Goal: Task Accomplishment & Management: Manage account settings

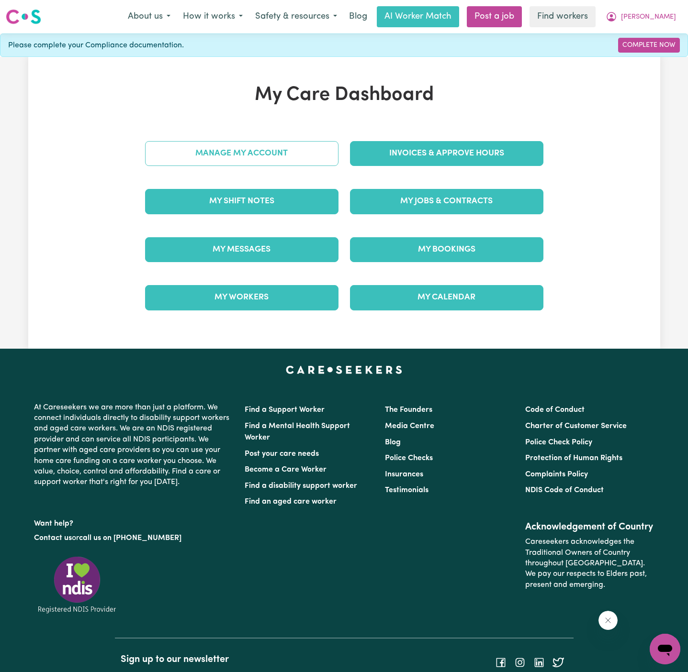
click at [229, 148] on link "Manage My Account" at bounding box center [241, 153] width 193 height 25
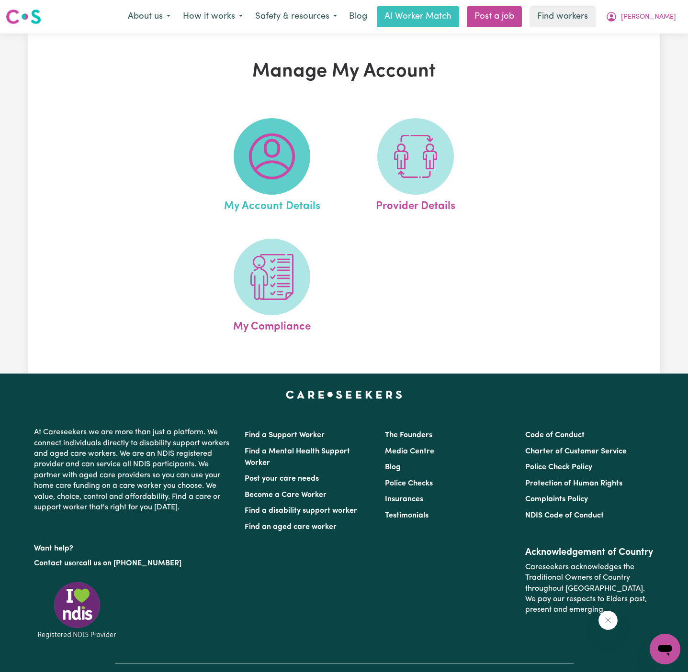
click at [268, 168] on img at bounding box center [272, 156] width 46 height 46
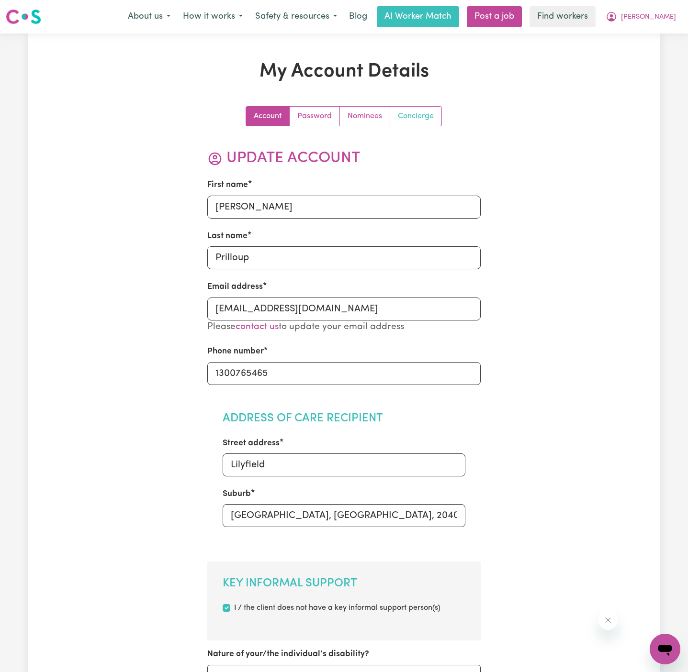
click at [409, 112] on link "Concierge" at bounding box center [415, 116] width 51 height 19
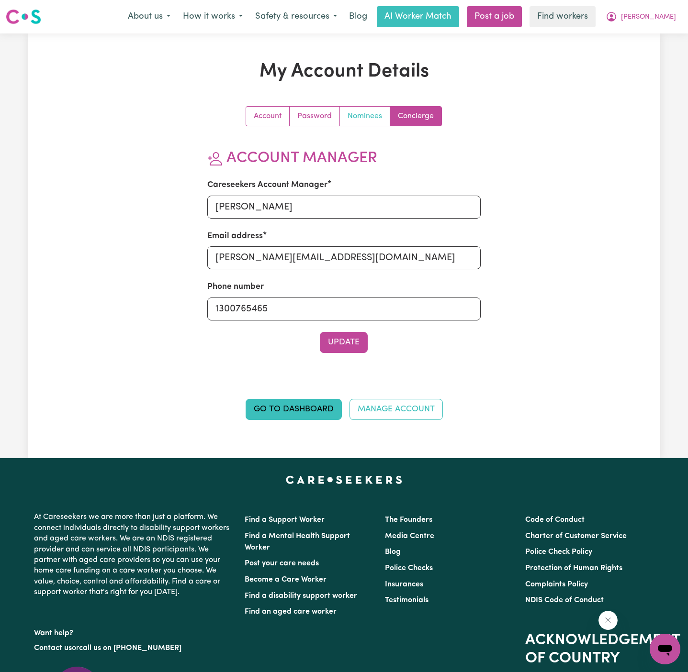
click at [345, 121] on link "Nominees" at bounding box center [365, 116] width 50 height 19
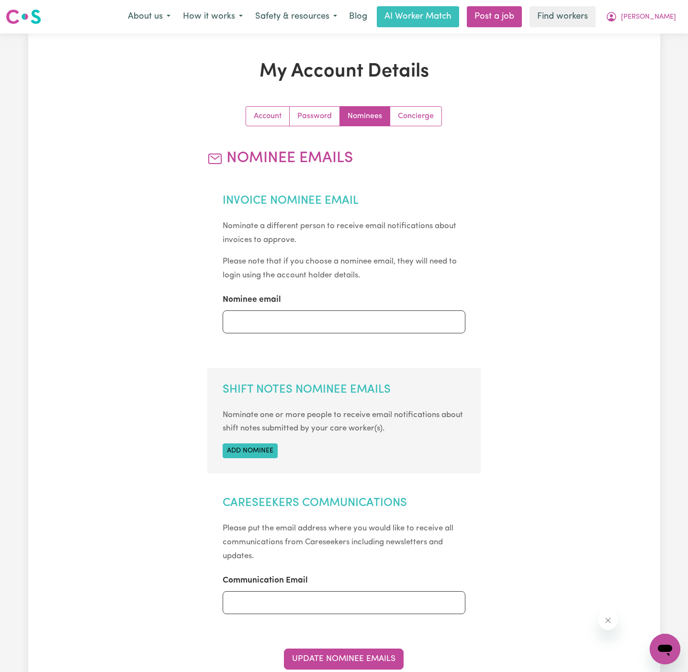
click at [258, 442] on section "Shift Notes Nominee Emails Nominate one or more people to receive email notific…" at bounding box center [343, 421] width 273 height 106
click at [257, 451] on button "Add nominee" at bounding box center [249, 451] width 55 height 15
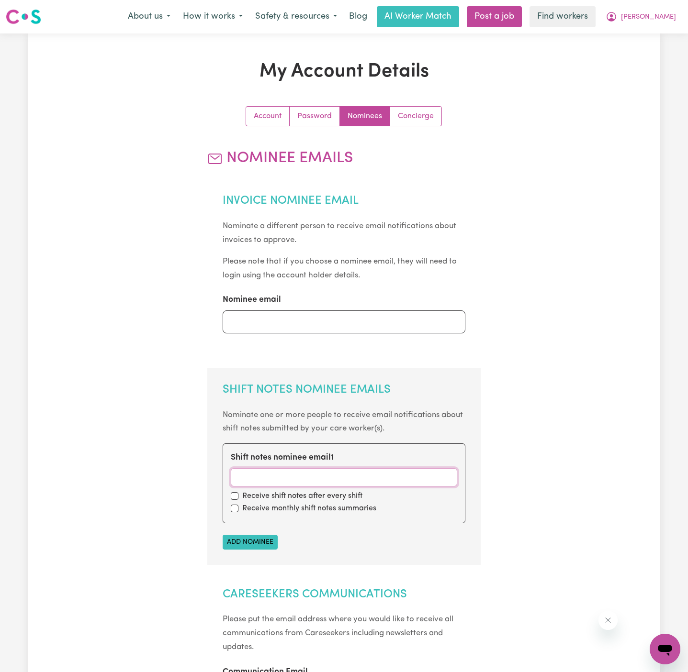
click at [258, 476] on input "Shift notes nominee email 1" at bounding box center [344, 477] width 226 height 18
paste input "[EMAIL_ADDRESS][DOMAIN_NAME]"
type input "[EMAIL_ADDRESS][DOMAIN_NAME]"
click at [230, 502] on div "Shift notes nominee email 1 [PERSON_NAME][EMAIL_ADDRESS][DOMAIN_NAME] Receive s…" at bounding box center [343, 483] width 243 height 79
click at [235, 509] on input "checkbox" at bounding box center [235, 509] width 8 height 8
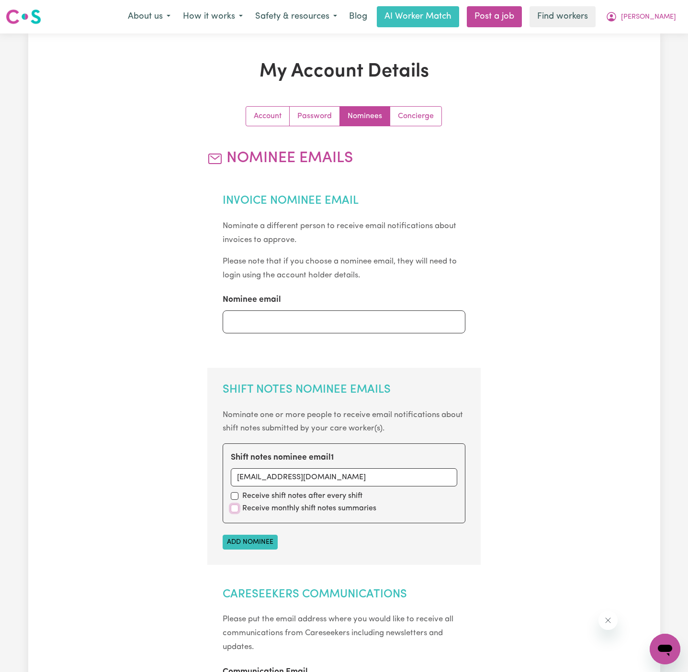
checkbox input "true"
click at [235, 497] on input "checkbox" at bounding box center [235, 496] width 8 height 8
checkbox input "true"
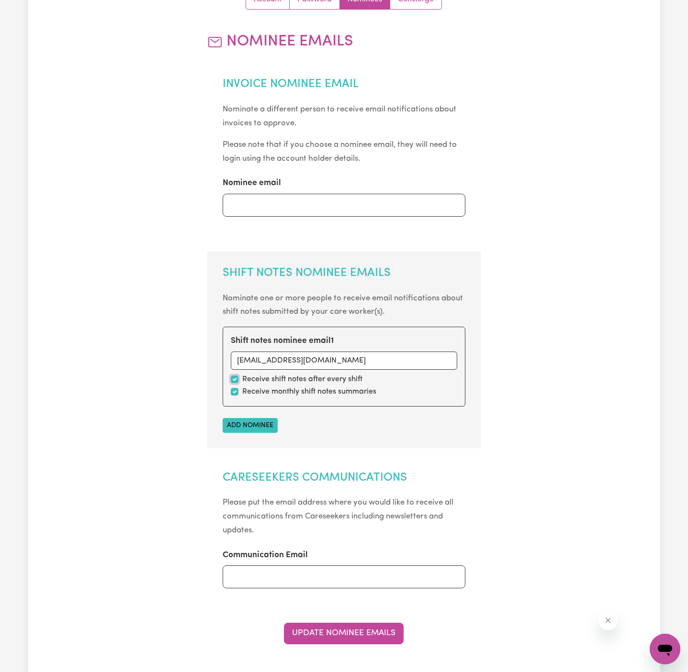
scroll to position [260, 0]
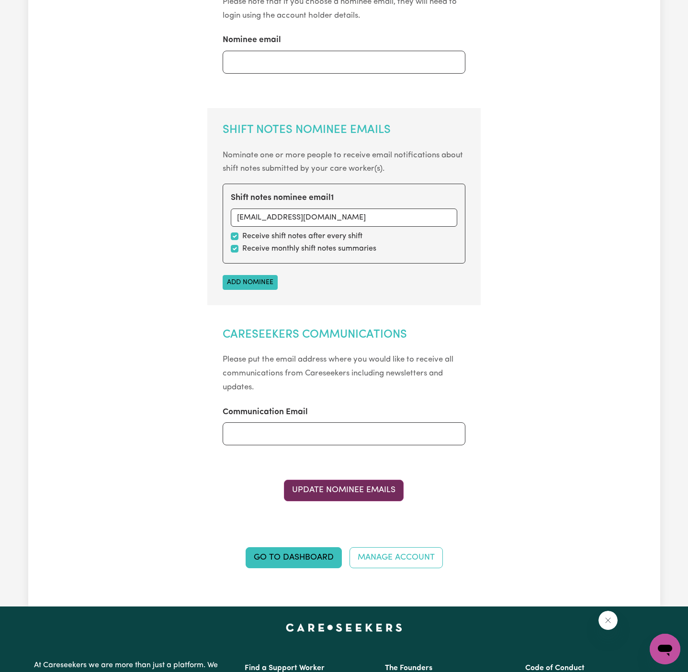
click at [367, 495] on button "Update Nominee Emails" at bounding box center [344, 490] width 120 height 21
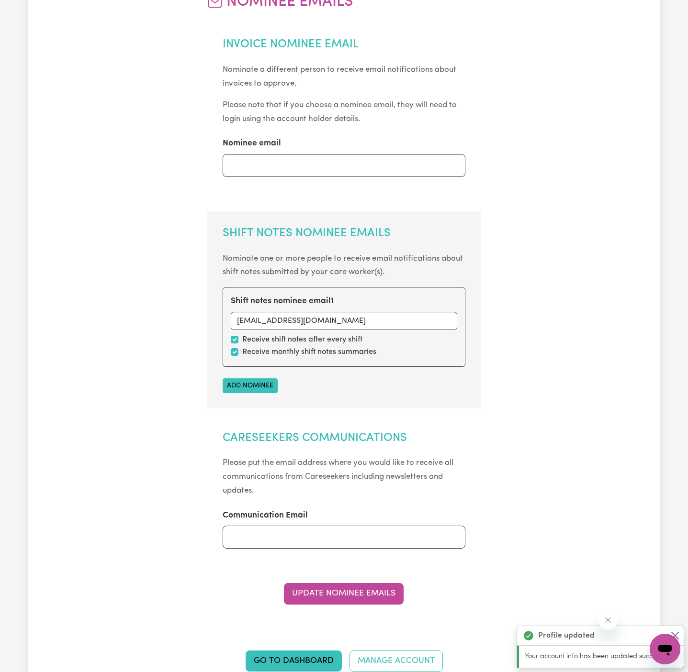
scroll to position [12, 0]
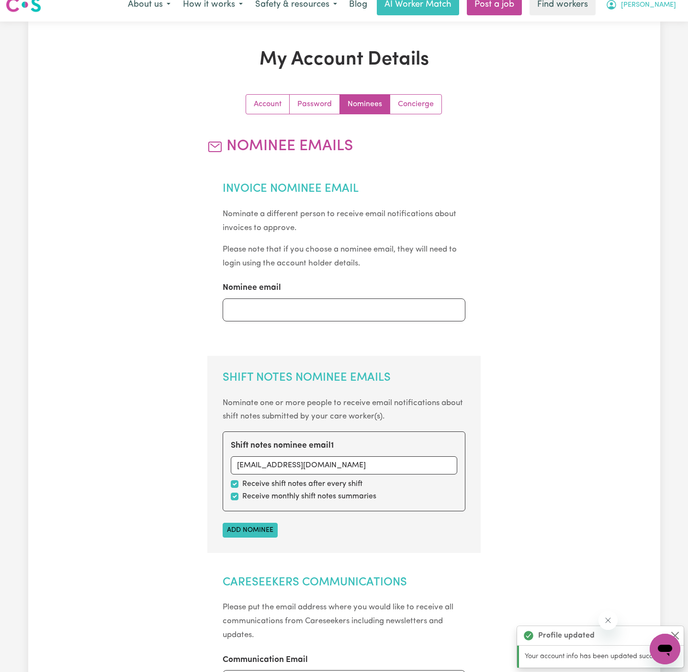
click at [667, 3] on span "[PERSON_NAME]" at bounding box center [648, 5] width 55 height 11
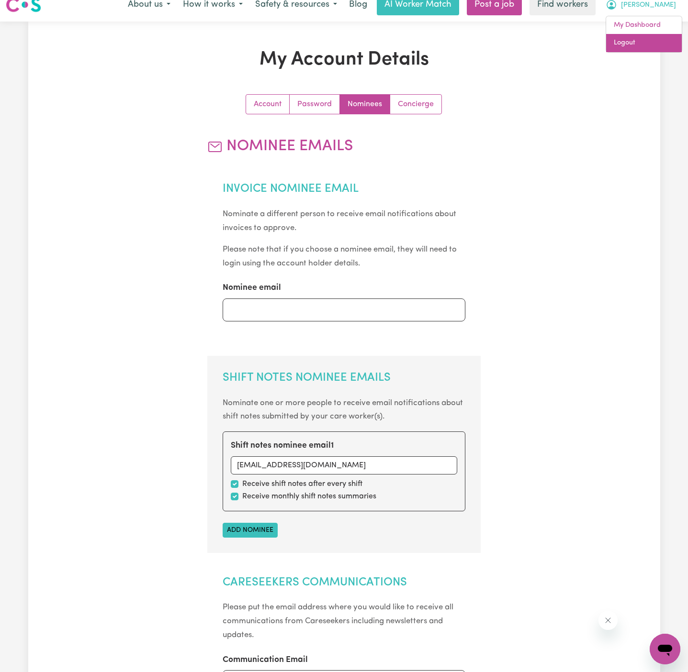
click at [661, 43] on link "Logout" at bounding box center [644, 43] width 76 height 18
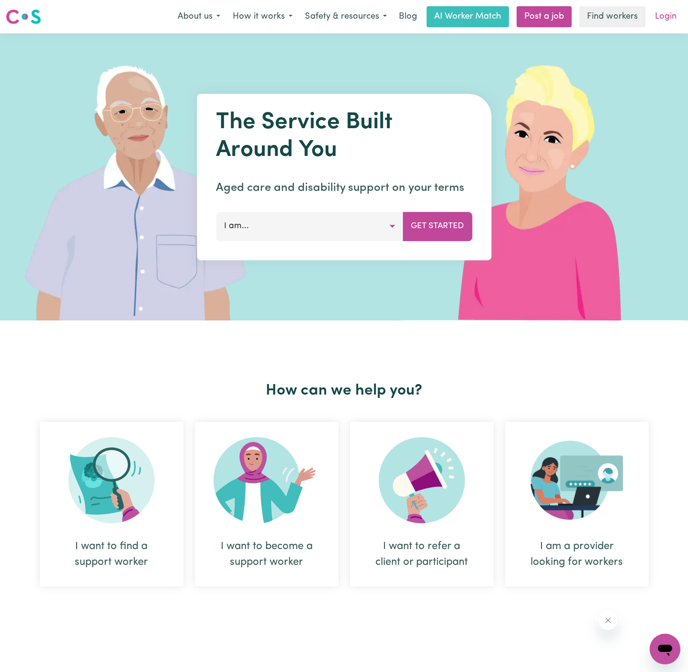
click at [667, 15] on link "Login" at bounding box center [665, 16] width 33 height 21
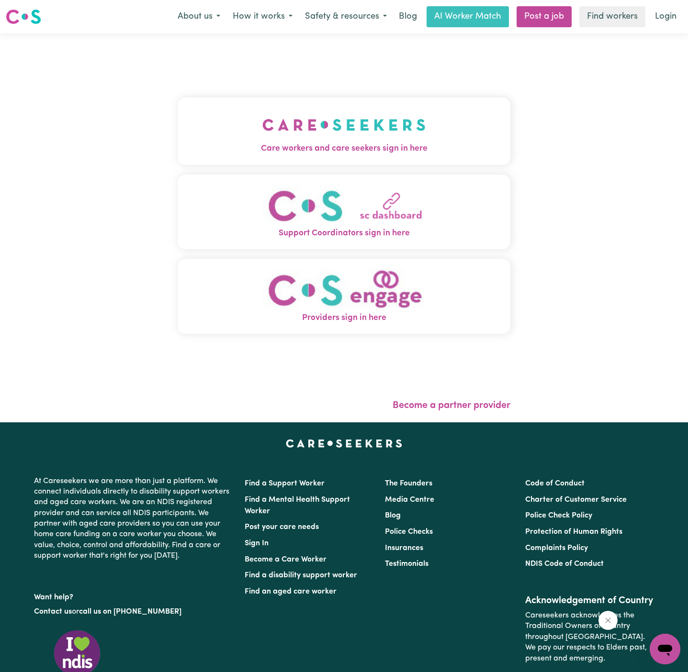
click at [341, 113] on img "Care workers and care seekers sign in here" at bounding box center [343, 124] width 163 height 35
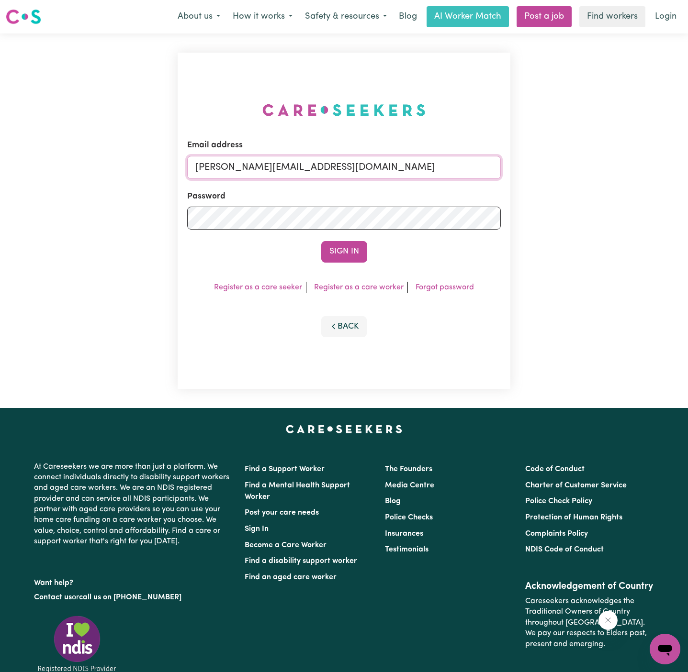
click at [368, 167] on input "[PERSON_NAME][EMAIL_ADDRESS][DOMAIN_NAME]" at bounding box center [343, 167] width 313 height 23
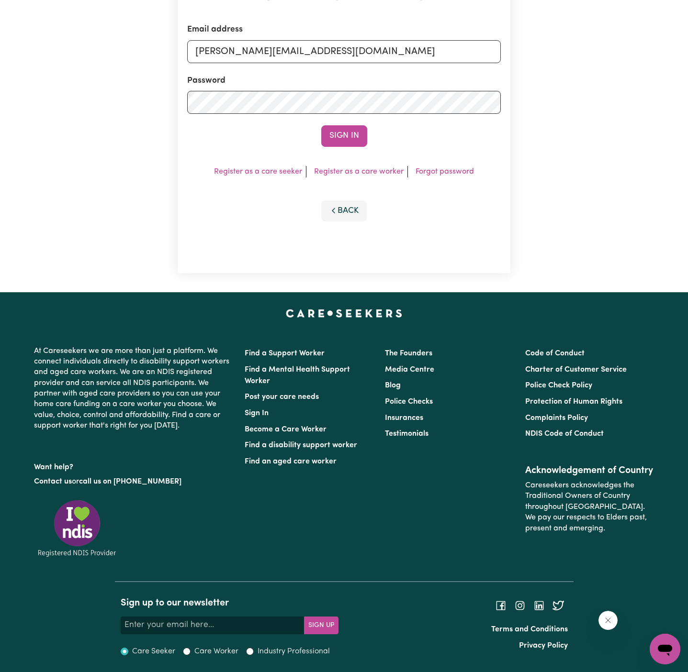
click at [363, 39] on div "Email address [PERSON_NAME][EMAIL_ADDRESS][DOMAIN_NAME]" at bounding box center [343, 42] width 313 height 39
click at [363, 44] on input "[PERSON_NAME][EMAIL_ADDRESS][DOMAIN_NAME]" at bounding box center [343, 51] width 313 height 23
drag, startPoint x: 245, startPoint y: 52, endPoint x: 741, endPoint y: 52, distance: 496.7
click at [687, 52] on html "Menu About us How it works Safety & resources Blog AI Worker Match Post a job F…" at bounding box center [344, 278] width 688 height 789
type input "[EMAIL_ADDRESS][DOMAIN_NAME]"
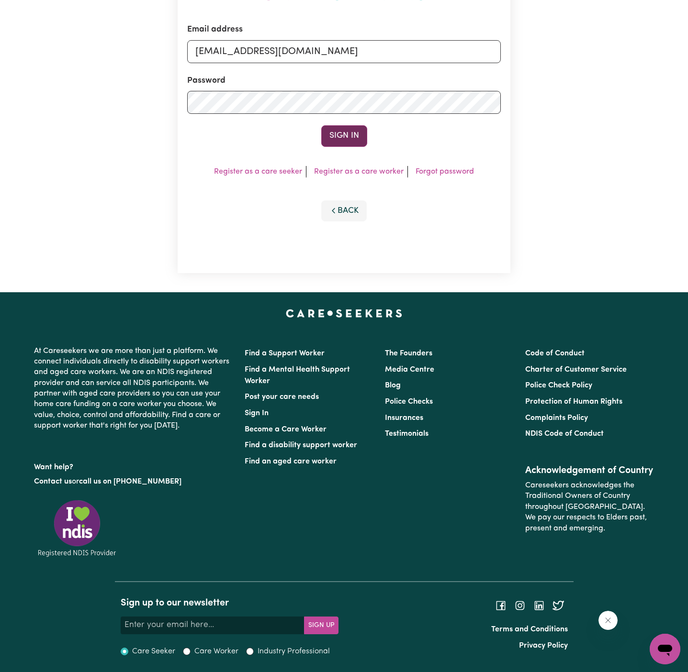
click at [350, 134] on button "Sign In" at bounding box center [344, 135] width 46 height 21
